Goal: Information Seeking & Learning: Learn about a topic

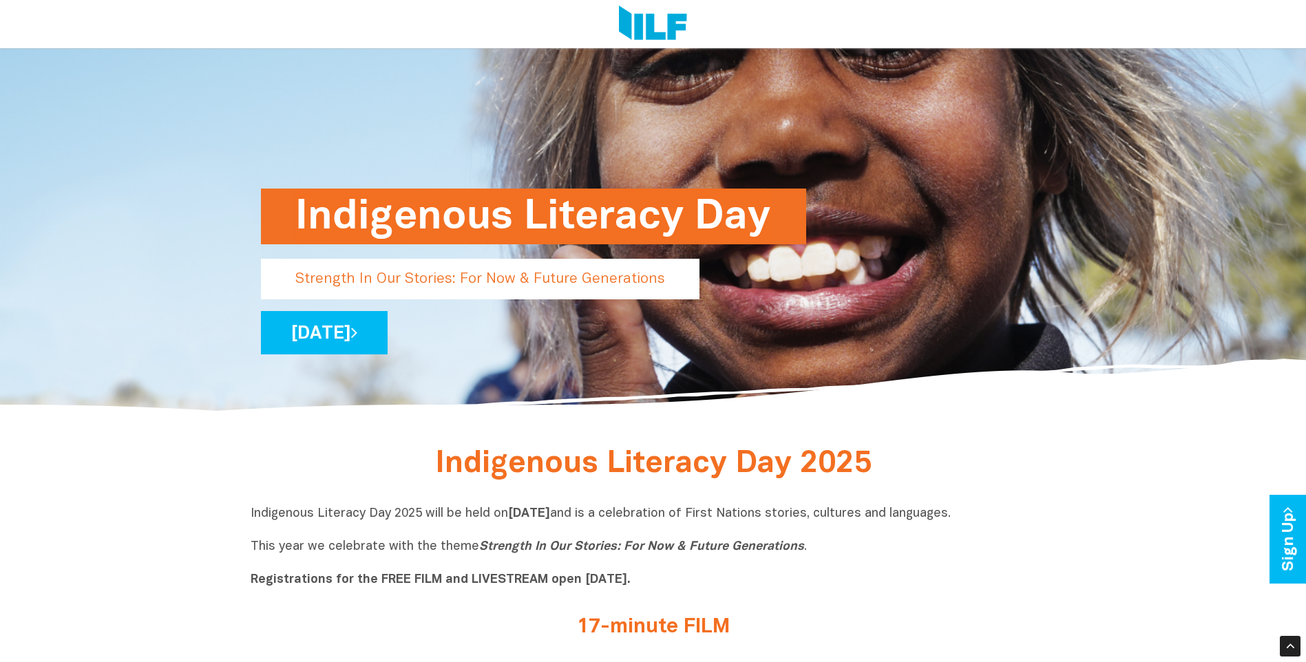
scroll to position [69, 0]
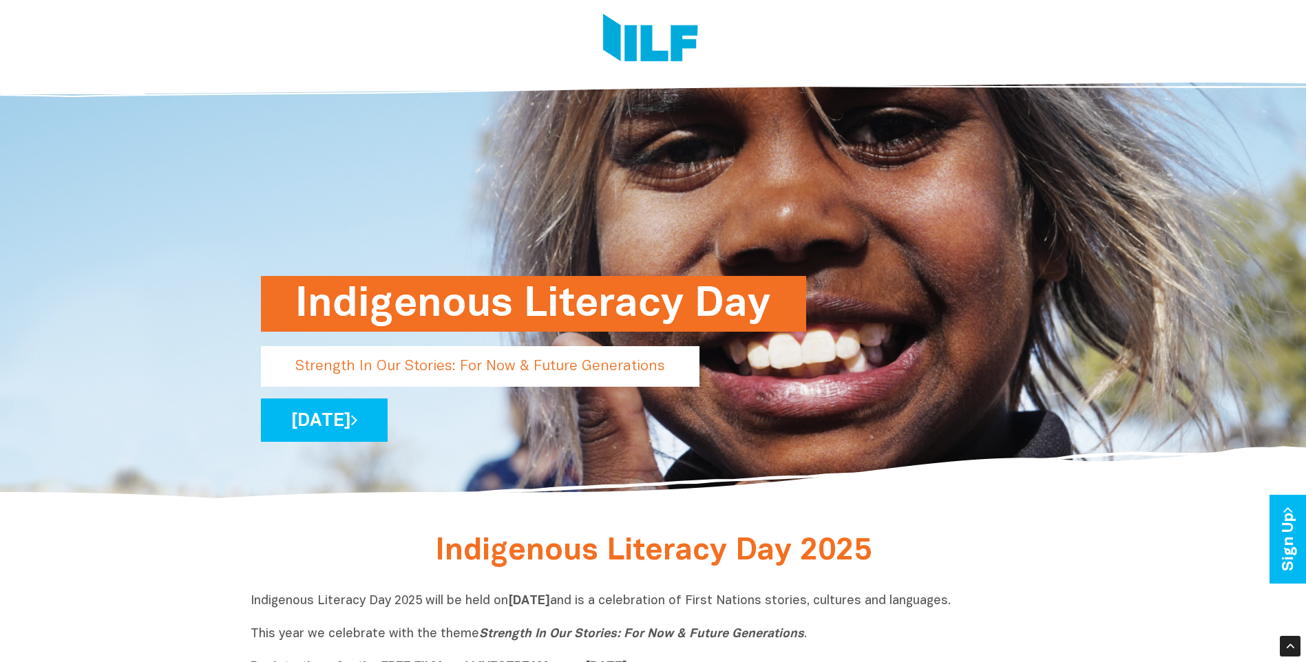
click at [371, 293] on h1 "Indigenous Literacy Day" at bounding box center [533, 304] width 477 height 56
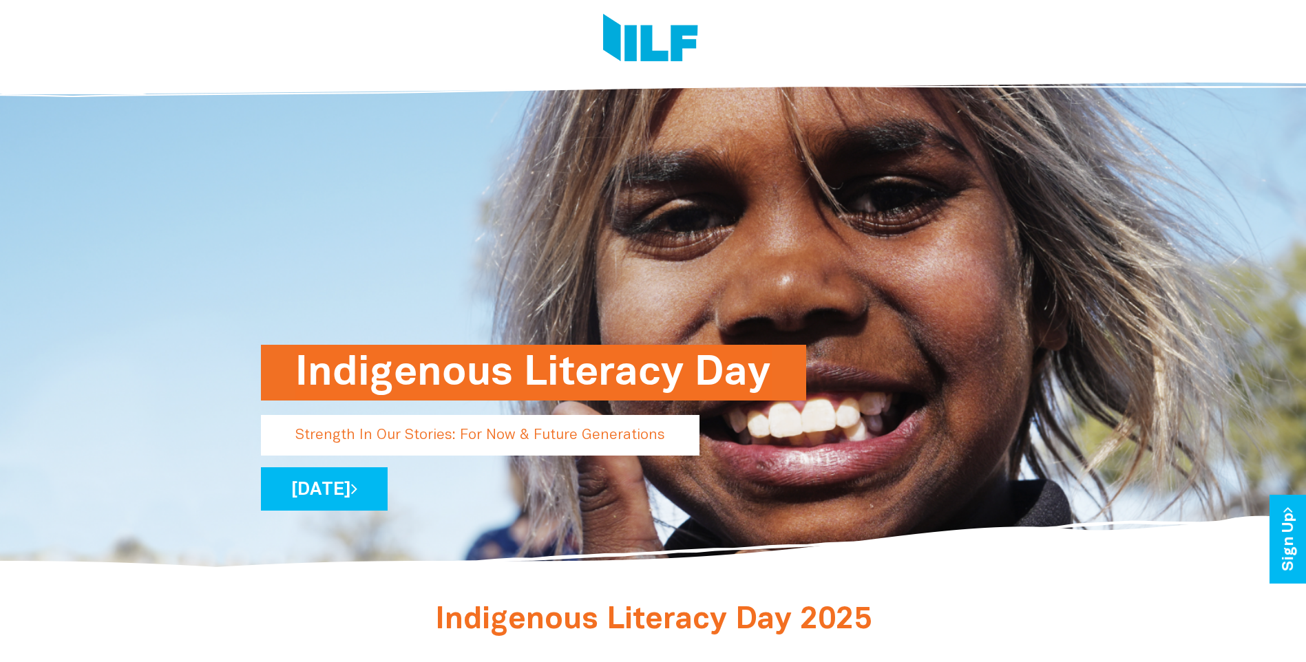
click at [667, 45] on img at bounding box center [650, 40] width 95 height 52
